Goal: Information Seeking & Learning: Learn about a topic

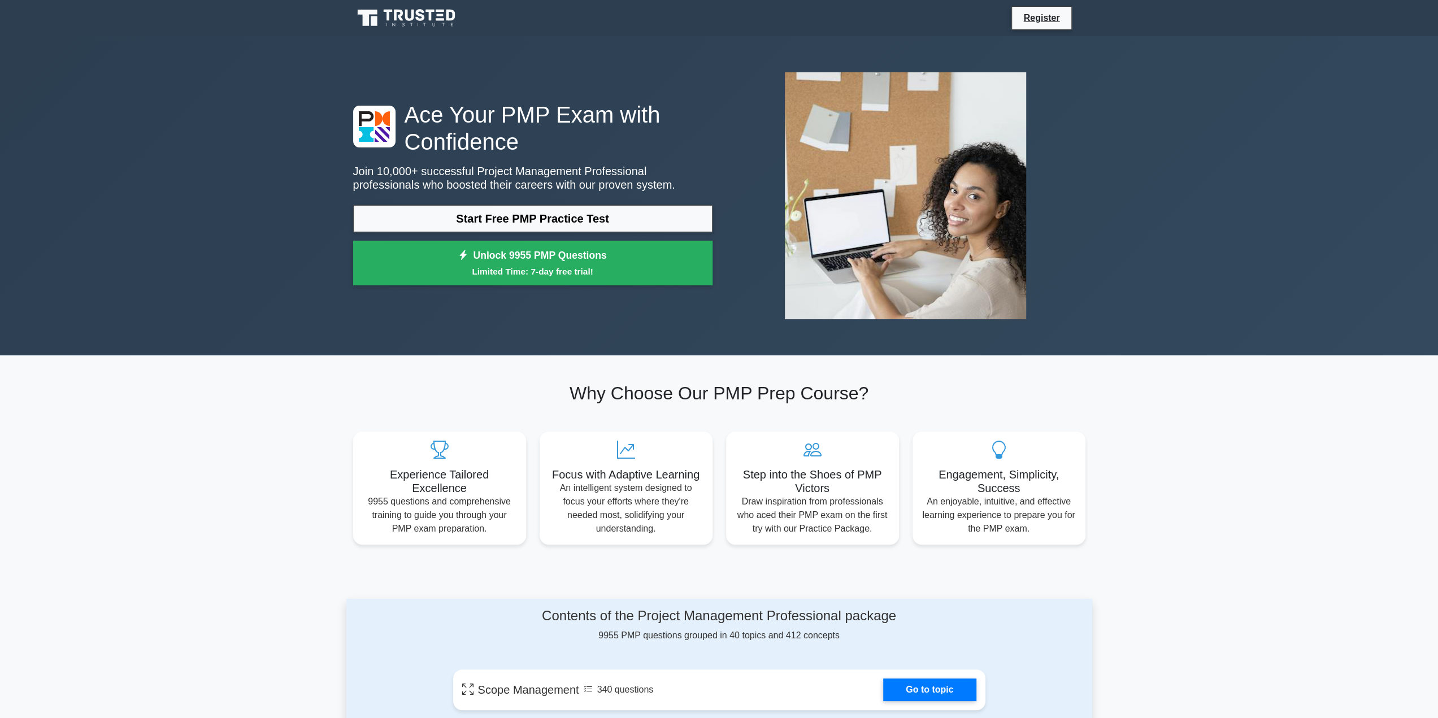
scroll to position [169, 0]
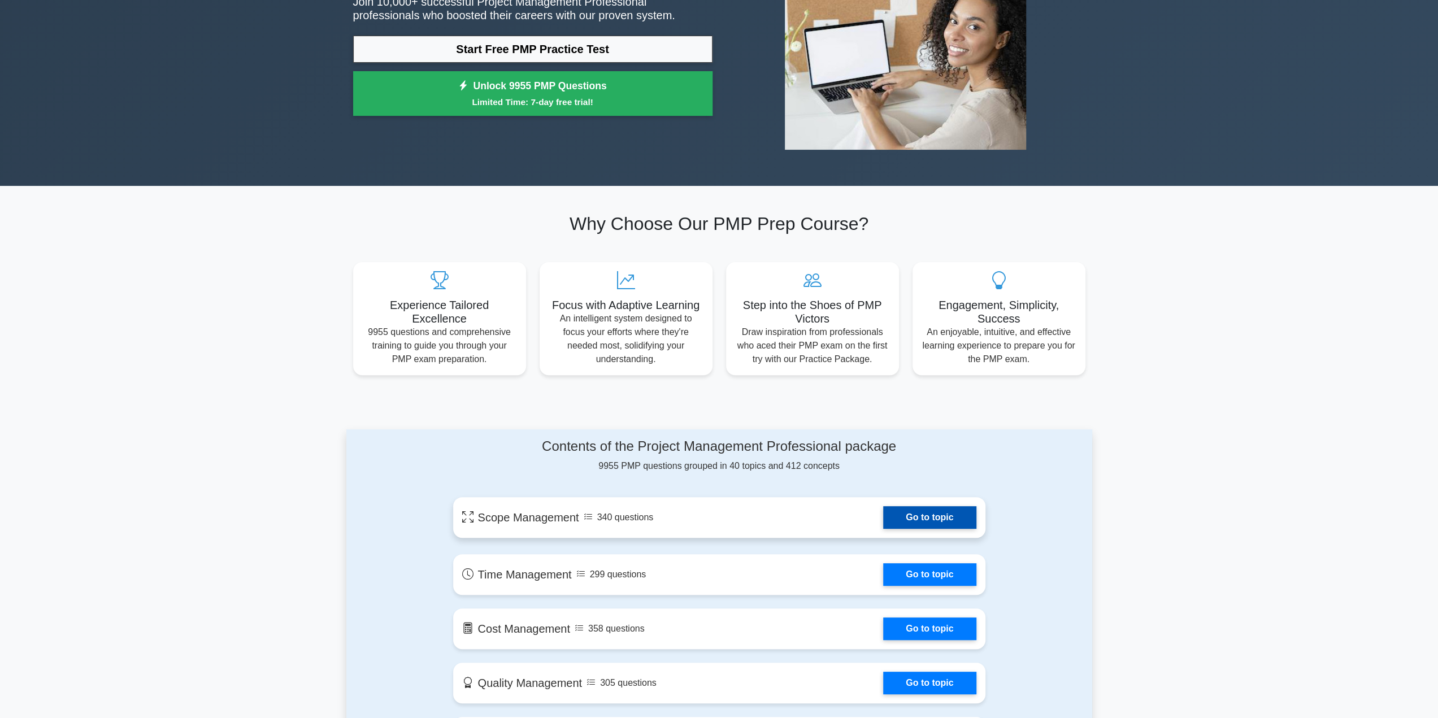
click at [913, 520] on link "Go to topic" at bounding box center [929, 517] width 93 height 23
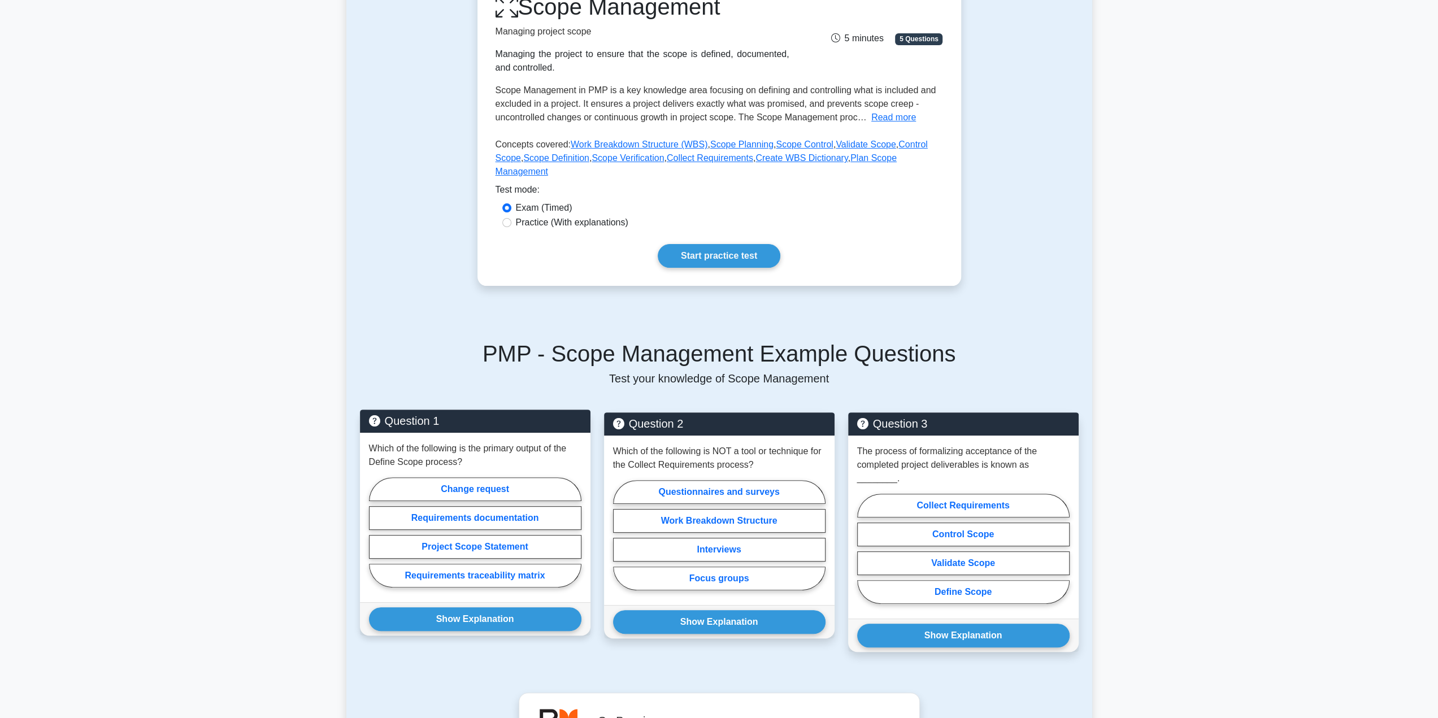
scroll to position [282, 0]
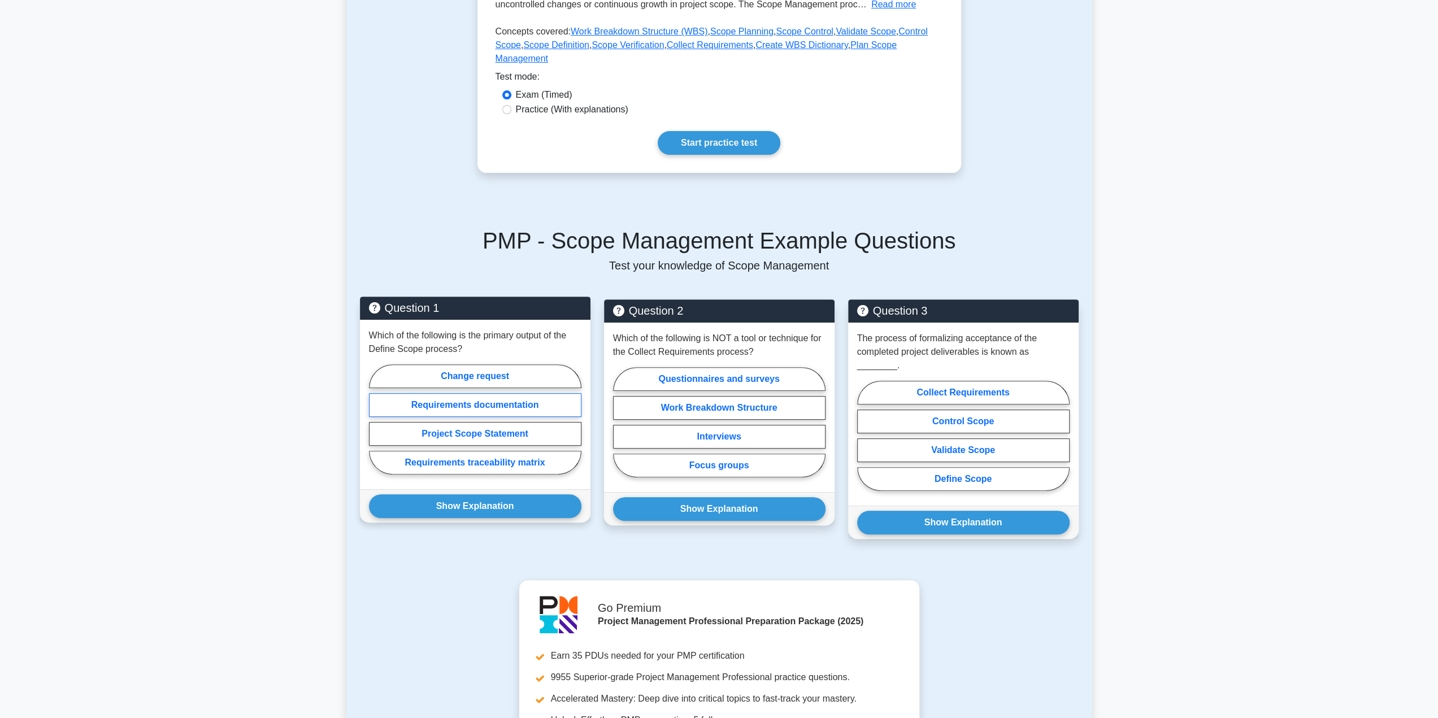
click at [472, 393] on label "Requirements documentation" at bounding box center [475, 405] width 212 height 24
click at [376, 419] on input "Requirements documentation" at bounding box center [372, 422] width 7 height 7
radio input "true"
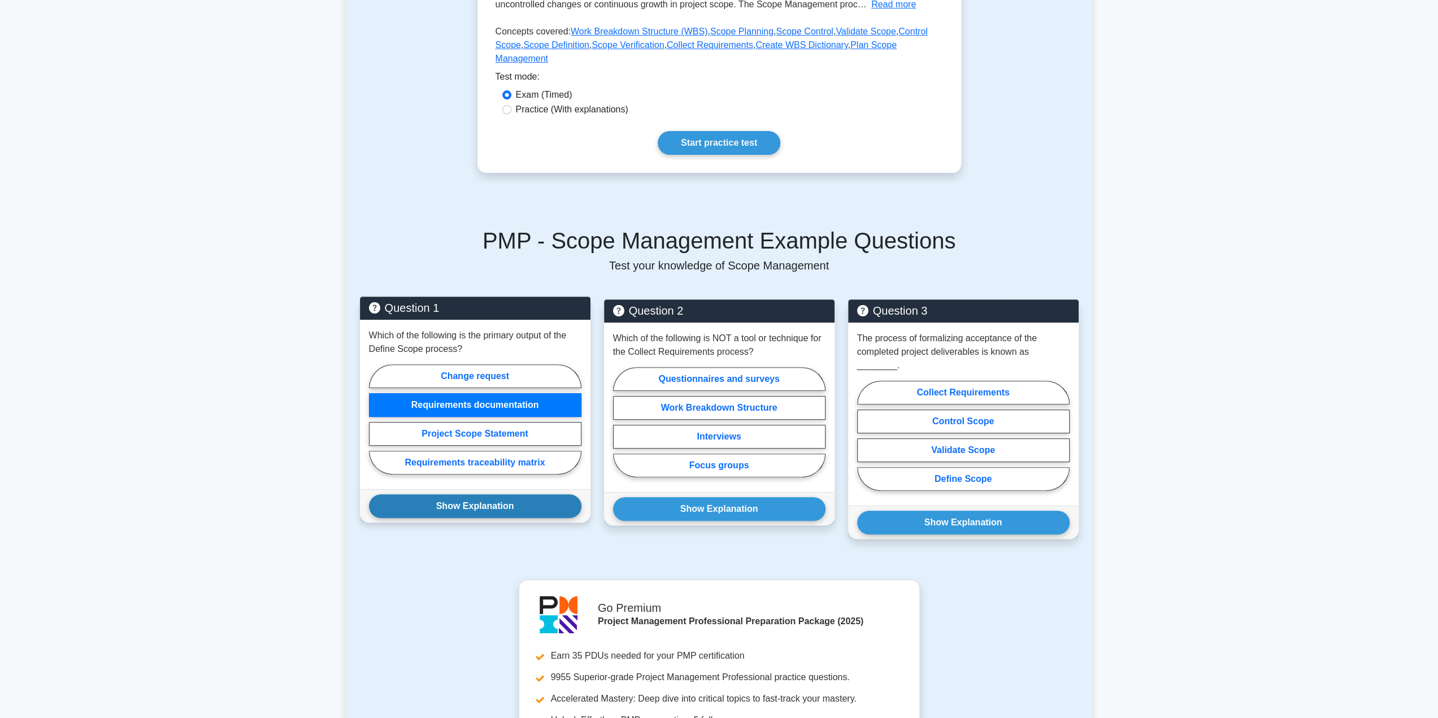
click at [479, 494] on button "Show Explanation" at bounding box center [475, 506] width 212 height 24
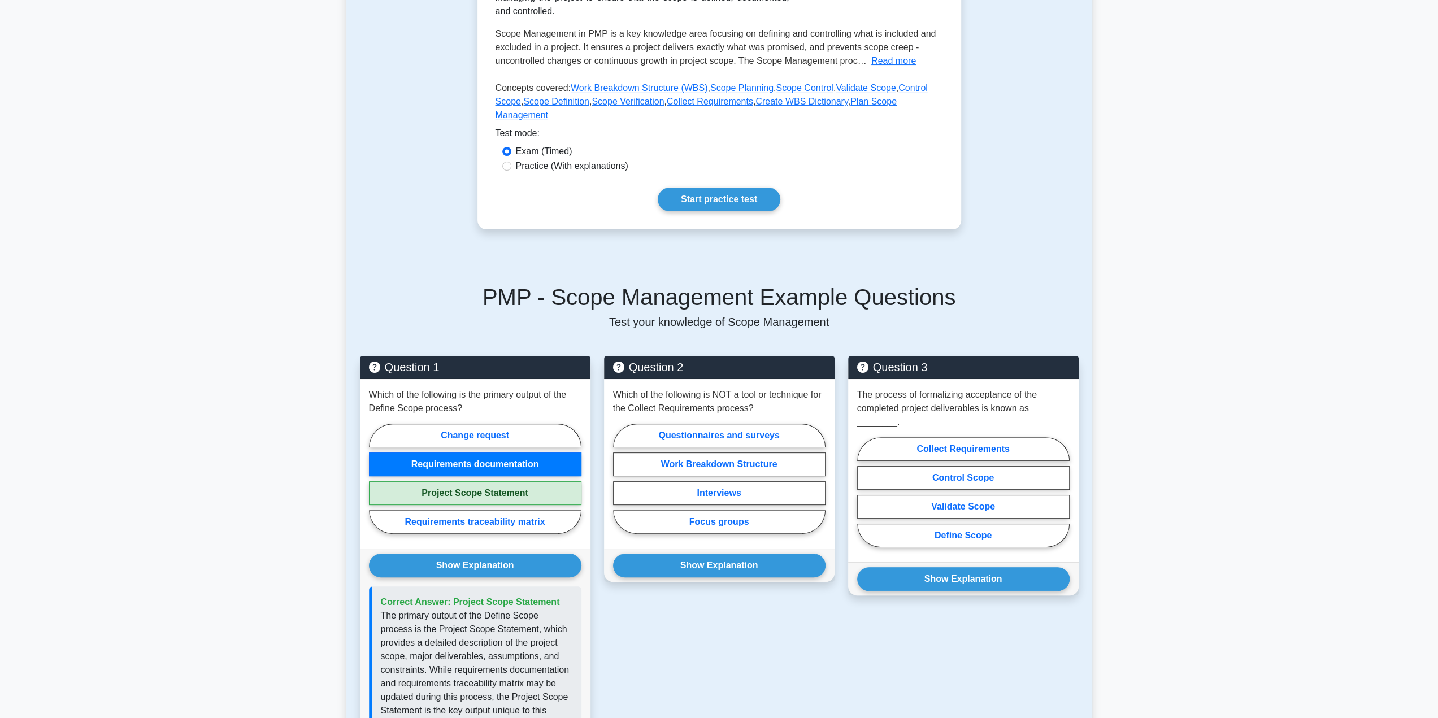
scroll to position [56, 0]
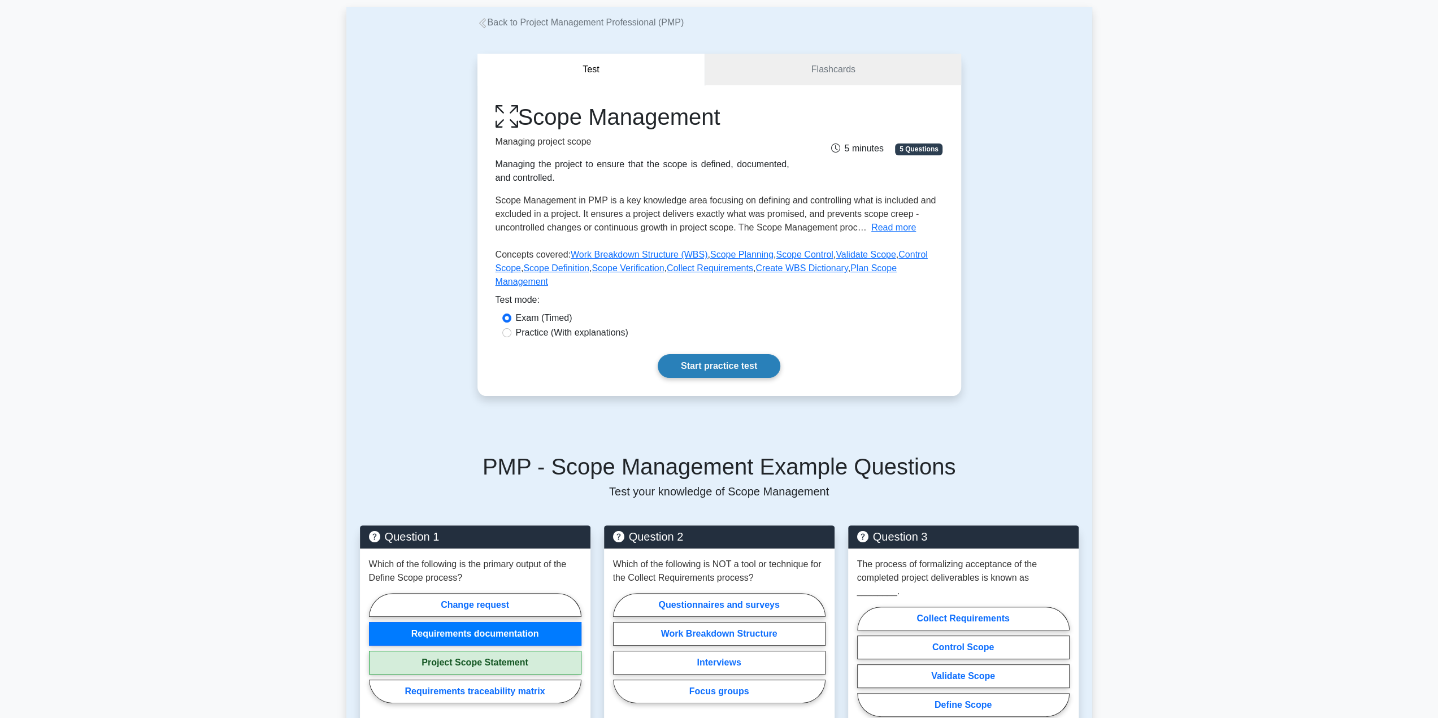
click at [720, 354] on link "Start practice test" at bounding box center [718, 366] width 123 height 24
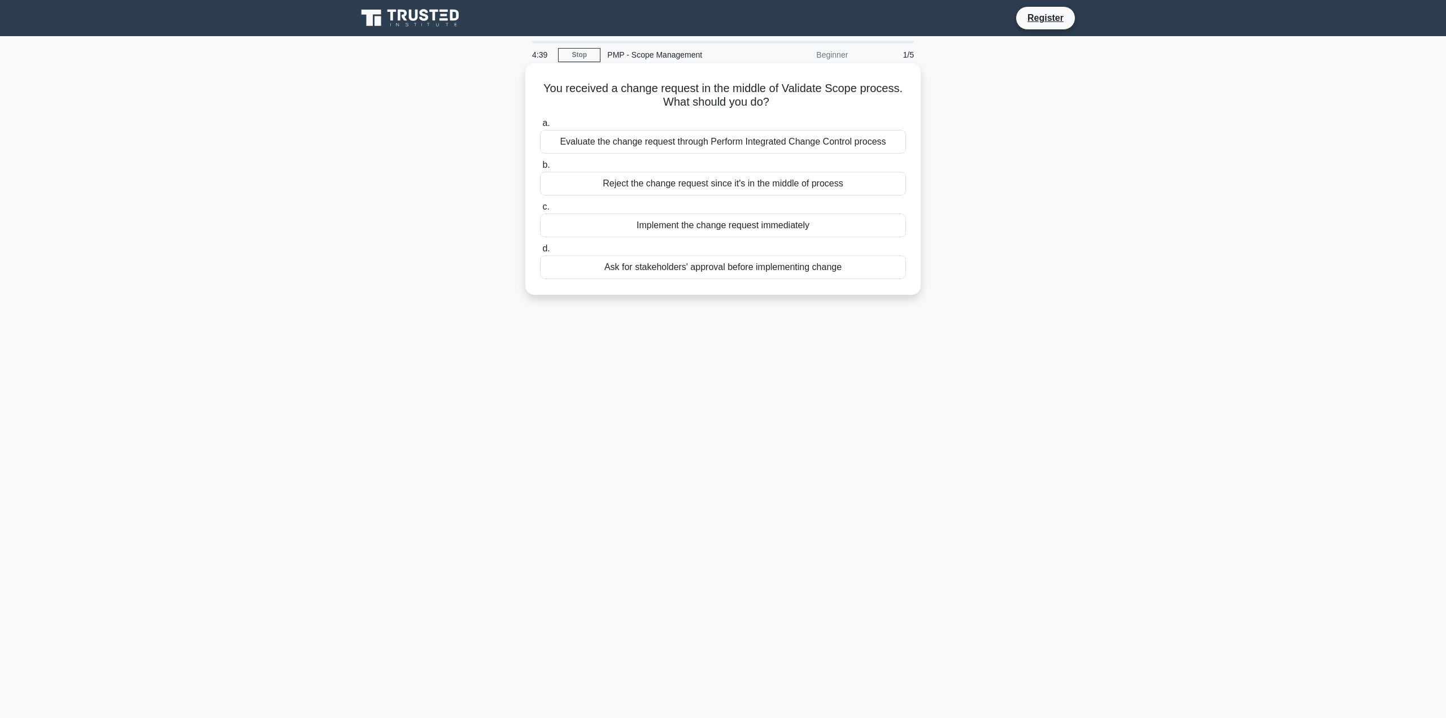
click at [765, 142] on div "Evaluate the change request through Perform Integrated Change Control process" at bounding box center [723, 142] width 366 height 24
click at [540, 127] on input "a. Evaluate the change request through Perform Integrated Change Control process" at bounding box center [540, 123] width 0 height 7
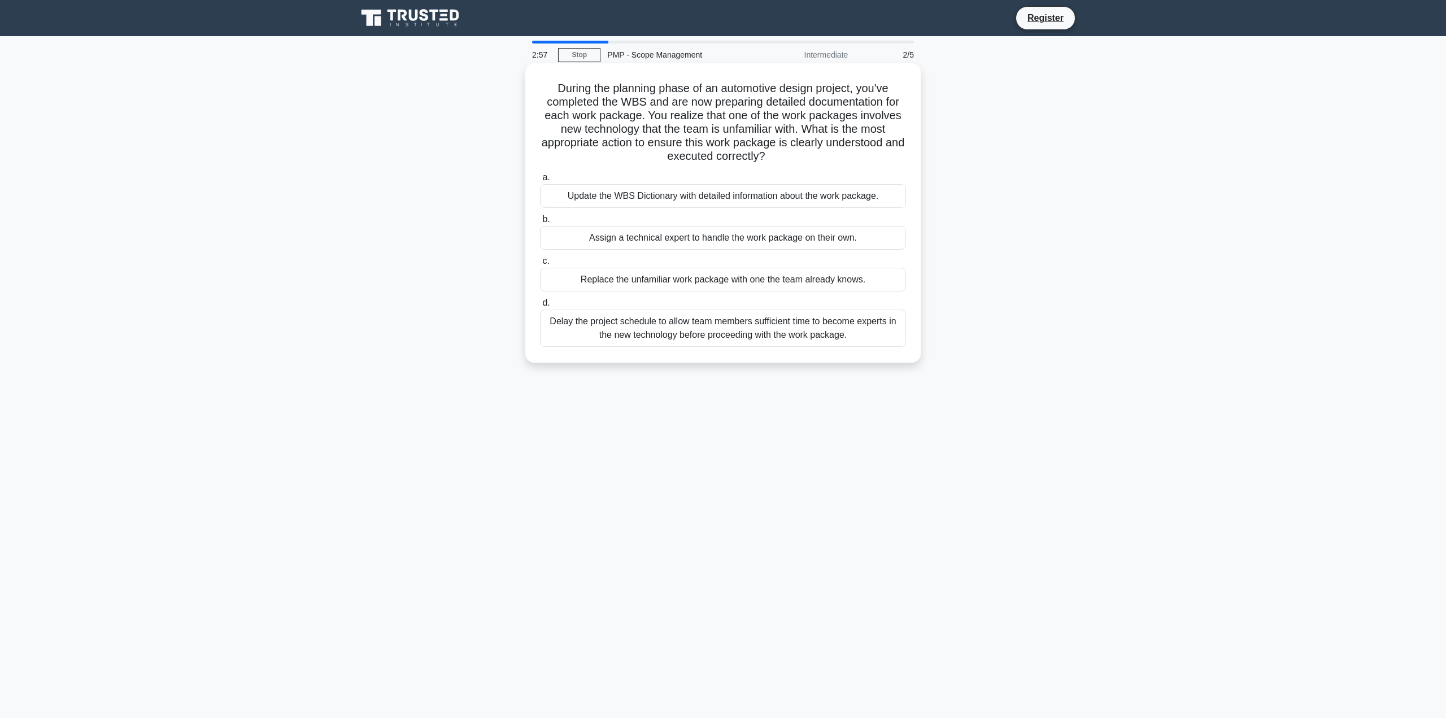
click at [699, 278] on div "Replace the unfamiliar work package with one the team already knows." at bounding box center [723, 280] width 366 height 24
click at [540, 265] on input "c. Replace the unfamiliar work package with one the team already knows." at bounding box center [540, 261] width 0 height 7
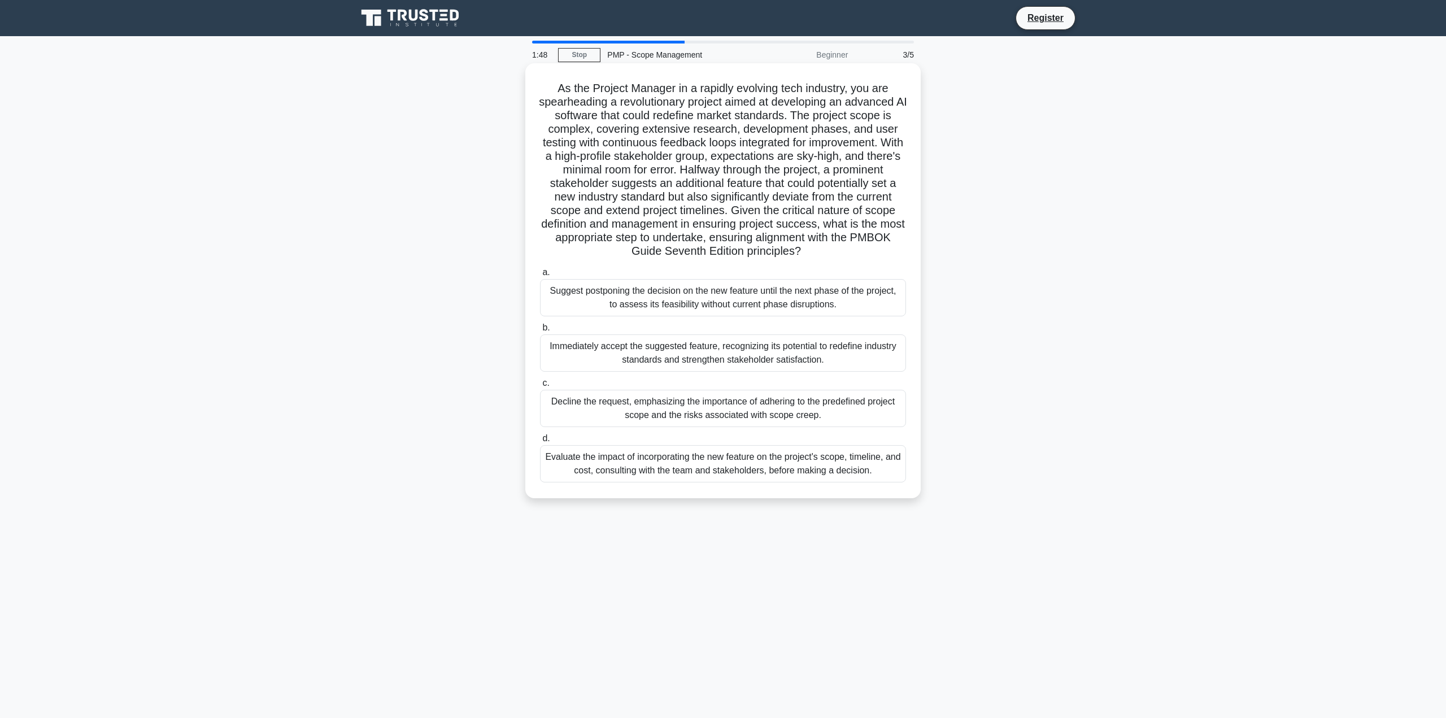
click at [691, 468] on div "Evaluate the impact of incorporating the new feature on the project's scope, ti…" at bounding box center [723, 463] width 366 height 37
click at [540, 442] on input "d. Evaluate the impact of incorporating the new feature on the project's scope,…" at bounding box center [540, 438] width 0 height 7
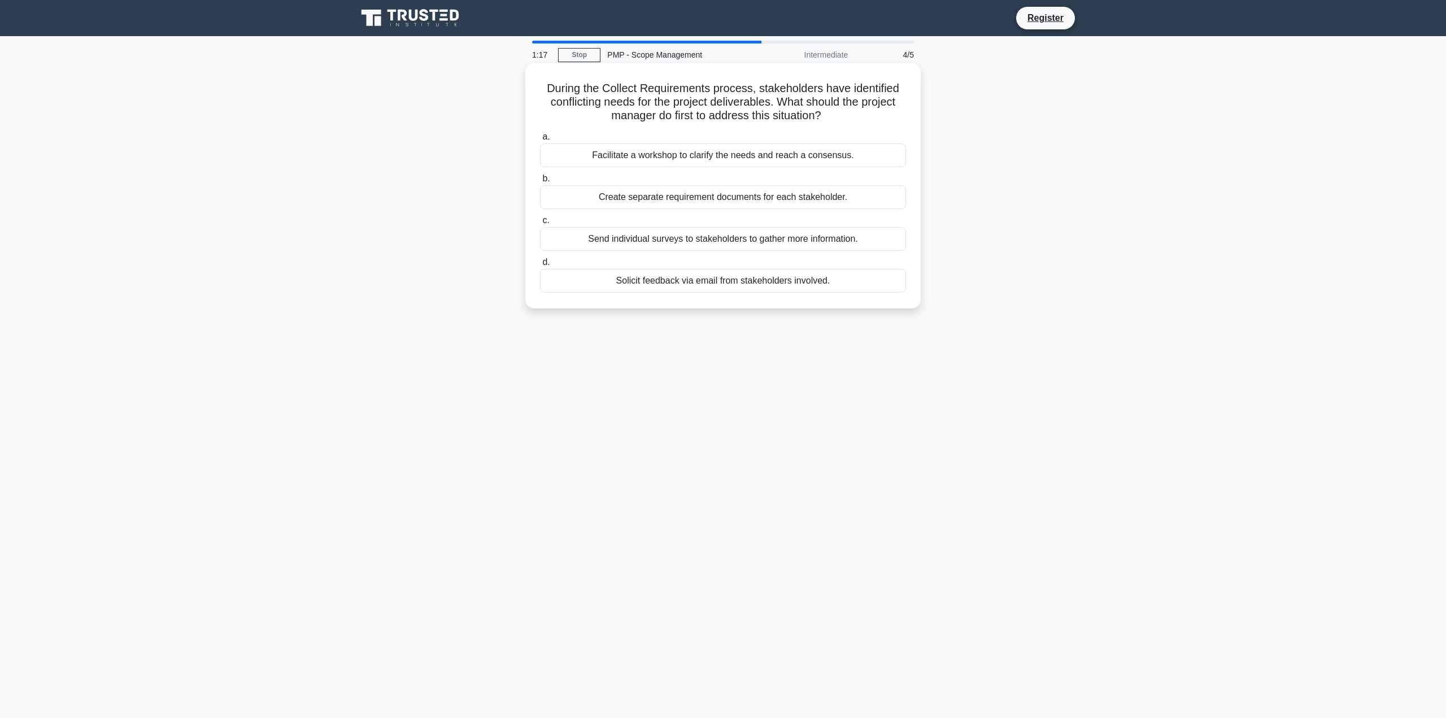
click at [735, 156] on div "Facilitate a workshop to clarify the needs and reach a consensus." at bounding box center [723, 155] width 366 height 24
click at [540, 141] on input "a. Facilitate a workshop to clarify the needs and reach a consensus." at bounding box center [540, 136] width 0 height 7
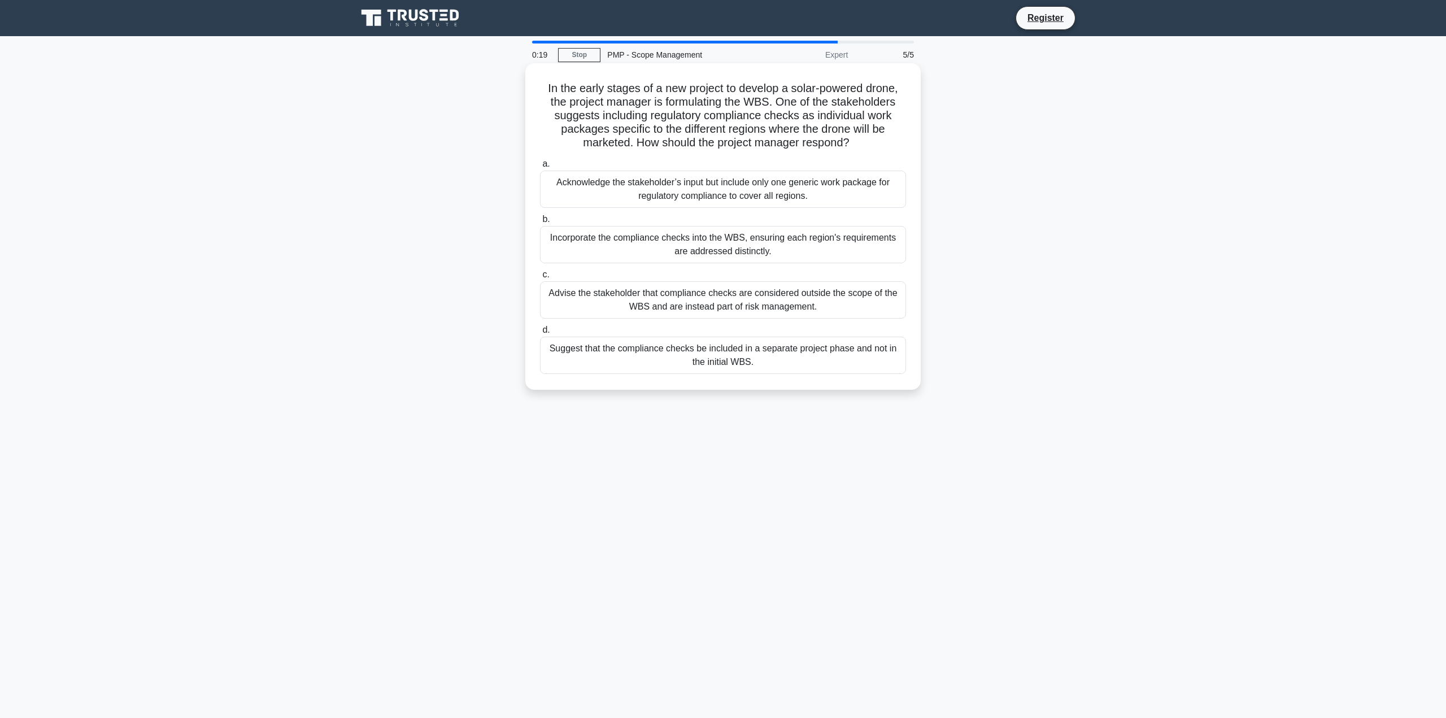
click at [731, 239] on div "Incorporate the compliance checks into the WBS, ensuring each region's requirem…" at bounding box center [723, 244] width 366 height 37
click at [540, 223] on input "b. Incorporate the compliance checks into the WBS, ensuring each region's requi…" at bounding box center [540, 219] width 0 height 7
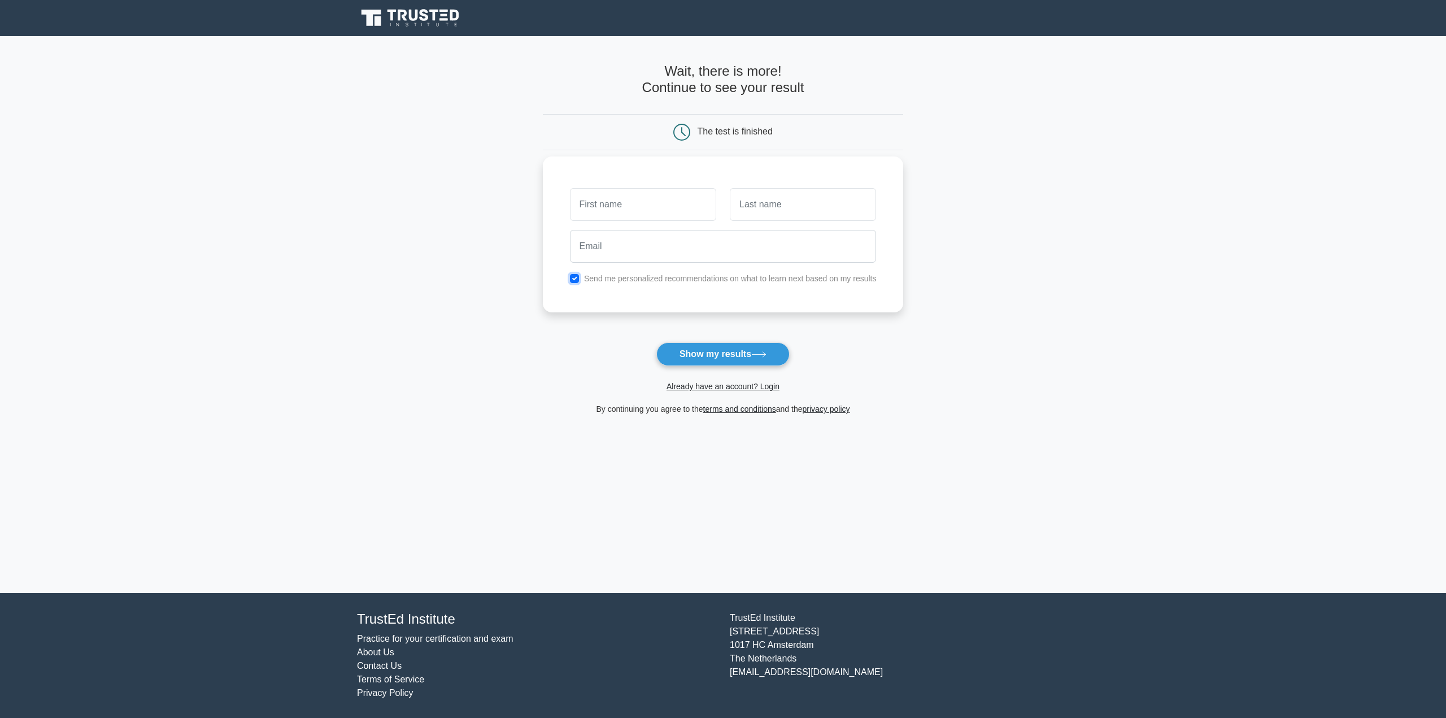
click at [576, 276] on input "checkbox" at bounding box center [574, 278] width 9 height 9
checkbox input "false"
click at [706, 355] on button "Show my results" at bounding box center [722, 354] width 133 height 24
click at [628, 214] on input "text" at bounding box center [643, 204] width 146 height 33
type input "Syed Ali"
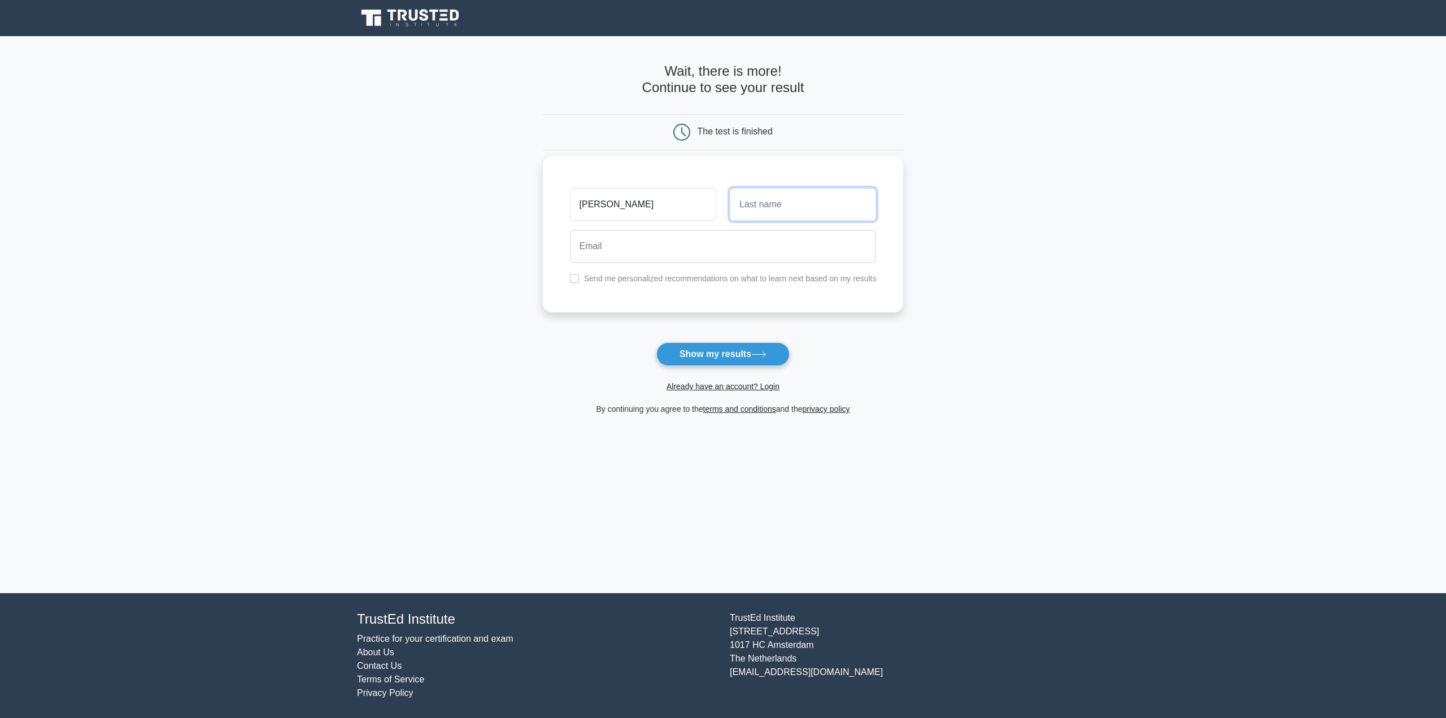
click at [747, 208] on input "text" at bounding box center [803, 204] width 146 height 33
click at [765, 211] on input "text" at bounding box center [803, 204] width 146 height 33
type input "shha"
drag, startPoint x: 598, startPoint y: 203, endPoint x: 338, endPoint y: 177, distance: 261.1
click at [347, 178] on main "Wait, there is more! Continue to see your result The test is finished Syed Ali …" at bounding box center [723, 314] width 1446 height 557
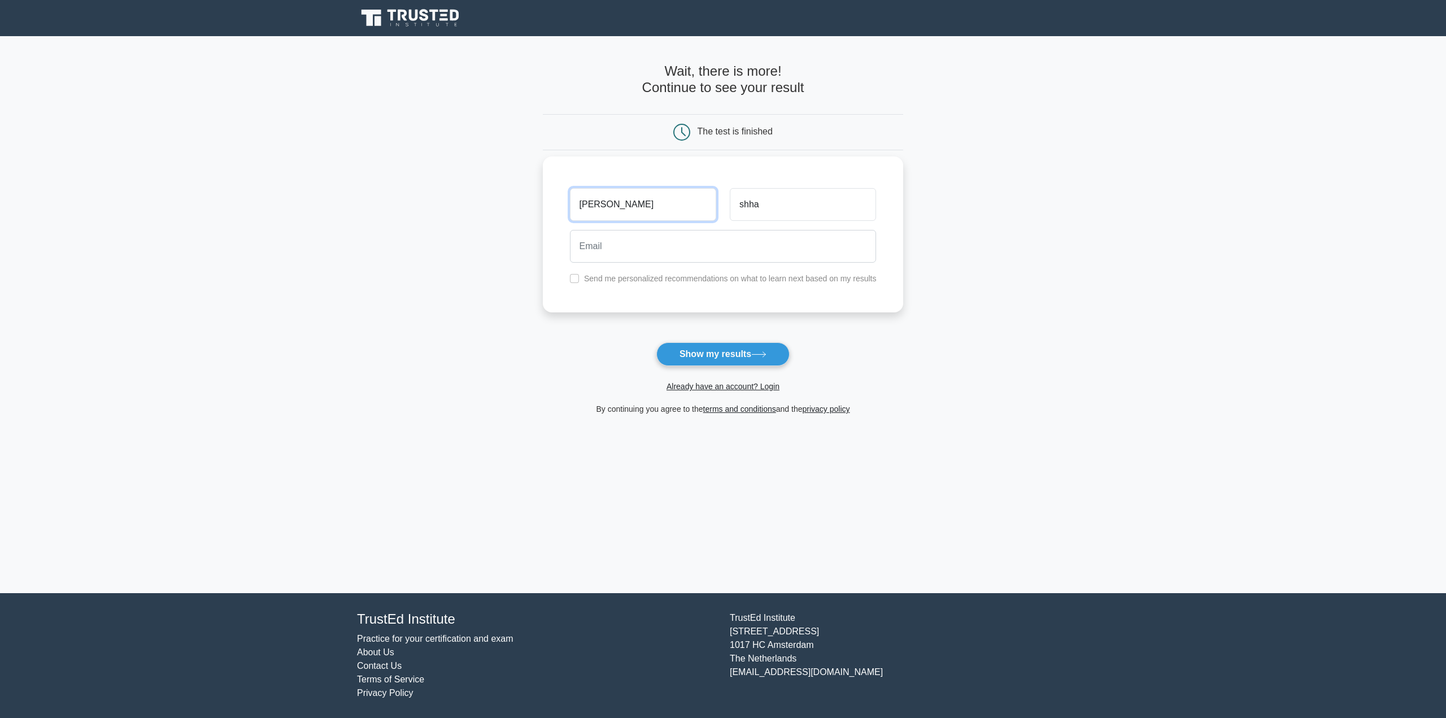
type input "[PERSON_NAME]"
click at [702, 248] on input "email" at bounding box center [723, 246] width 307 height 33
click at [783, 204] on input "shha" at bounding box center [803, 204] width 146 height 33
type input "shah"
click at [725, 356] on button "Show my results" at bounding box center [722, 354] width 133 height 24
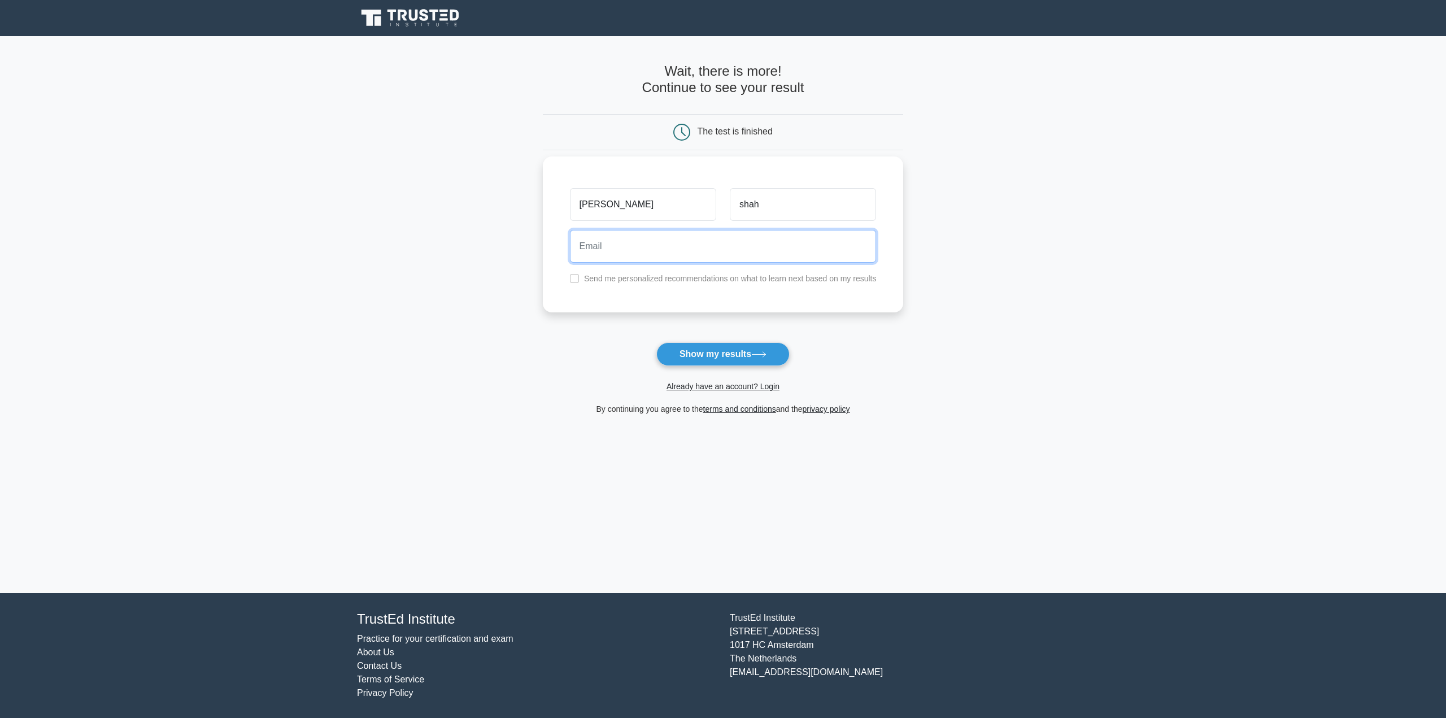
click at [613, 239] on input "email" at bounding box center [723, 246] width 307 height 33
type input "g"
type input "a"
type input "h"
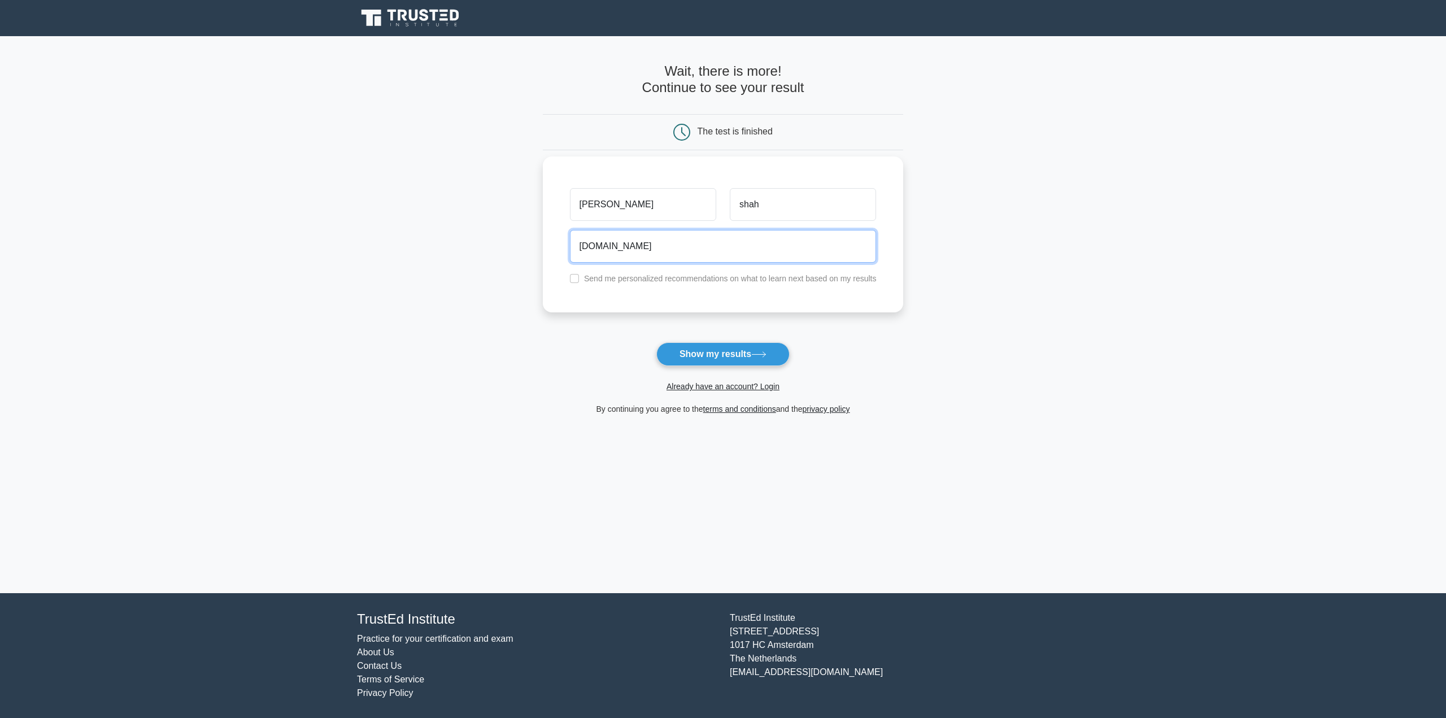
click at [577, 247] on input "gmail.com" at bounding box center [723, 246] width 307 height 33
click at [581, 249] on input "@gmail.com" at bounding box center [723, 246] width 307 height 33
type input "saisn@gmail.com"
click at [723, 355] on button "Show my results" at bounding box center [722, 354] width 133 height 24
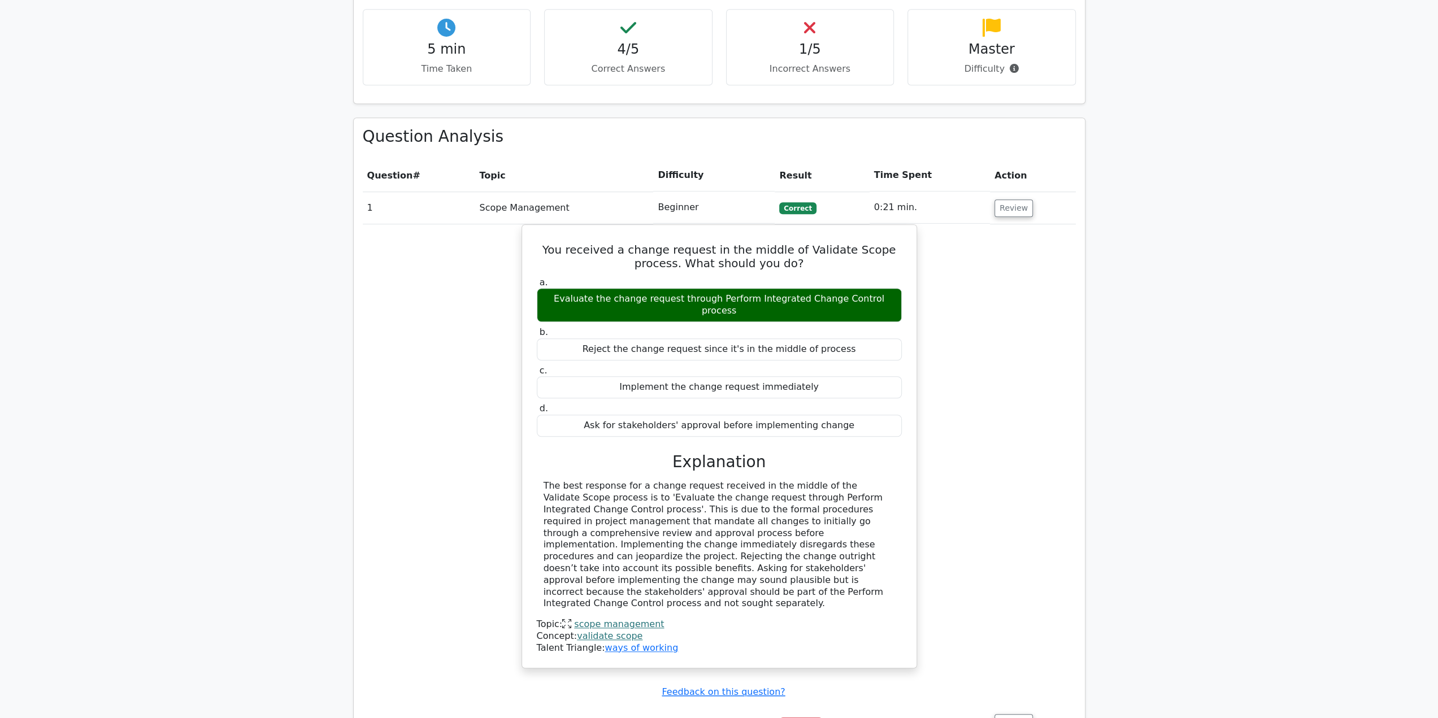
scroll to position [847, 0]
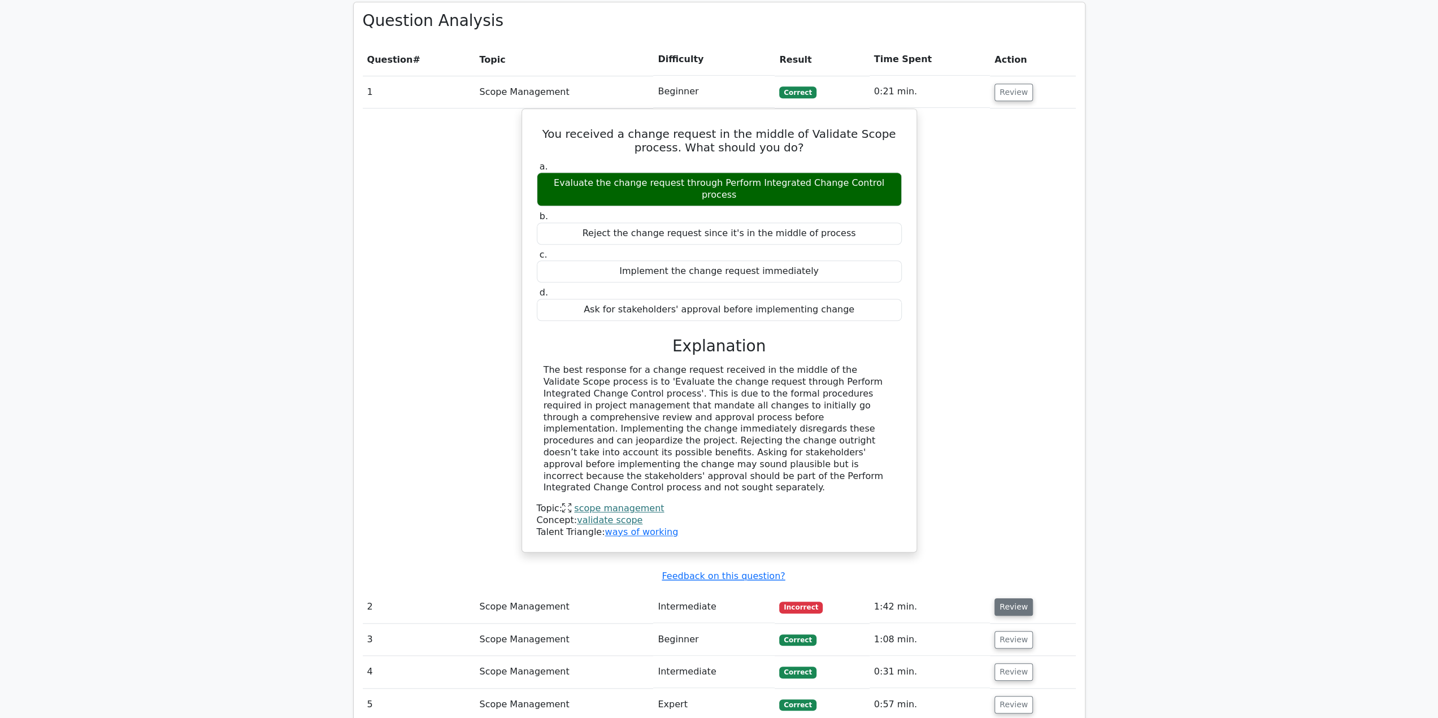
click at [1003, 598] on button "Review" at bounding box center [1013, 607] width 38 height 18
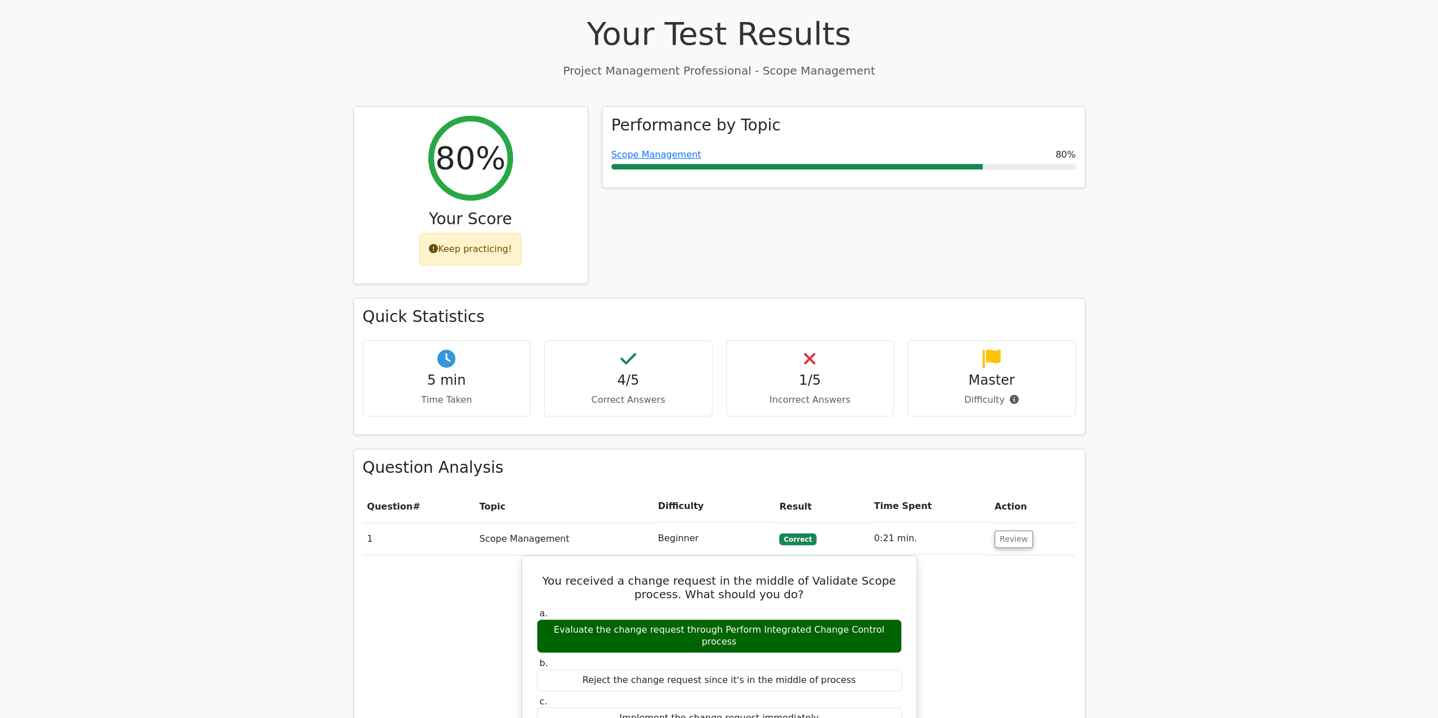
scroll to position [347, 0]
